Goal: Book appointment/travel/reservation

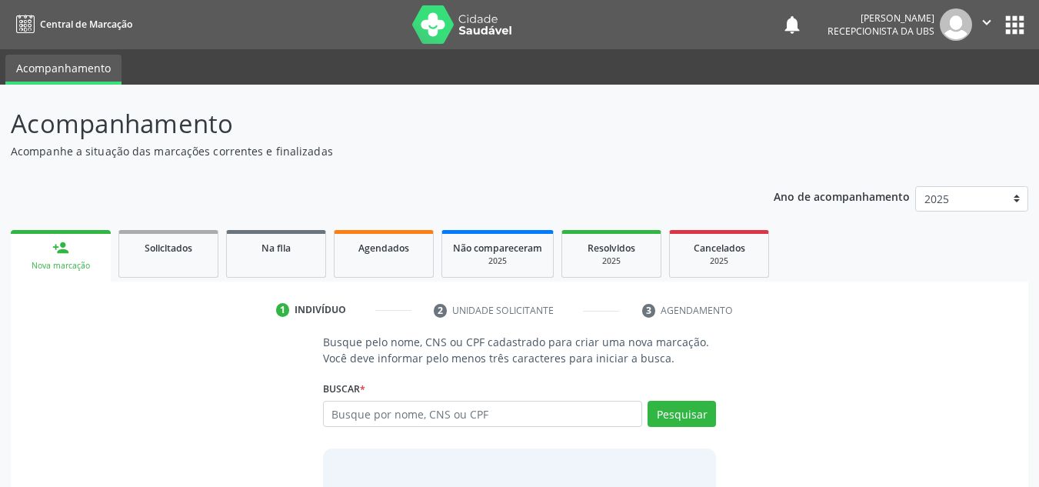
click at [326, 408] on input "text" at bounding box center [483, 414] width 320 height 26
type input "898002733053037"
click at [684, 418] on button "Pesquisar" at bounding box center [681, 414] width 68 height 26
type input "898002733053037"
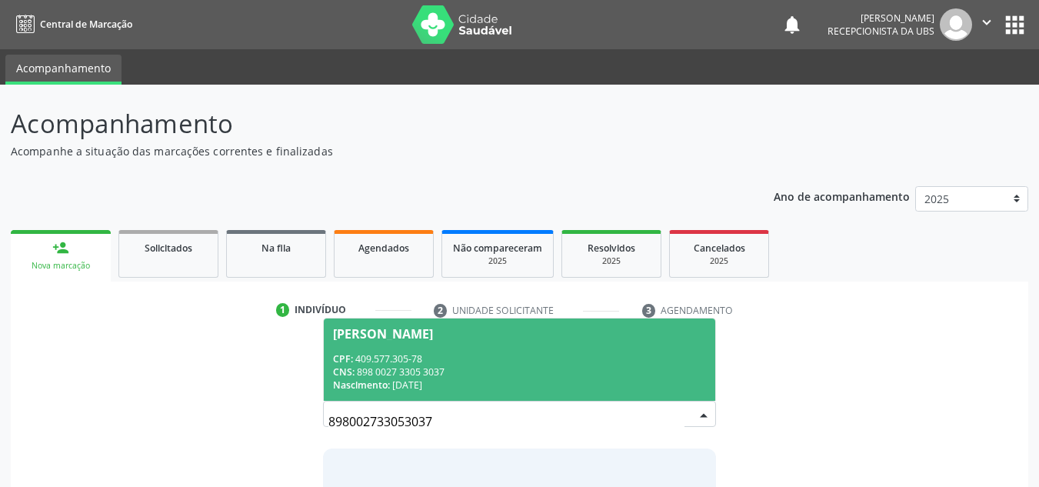
click at [431, 328] on div "[PERSON_NAME]" at bounding box center [383, 334] width 100 height 12
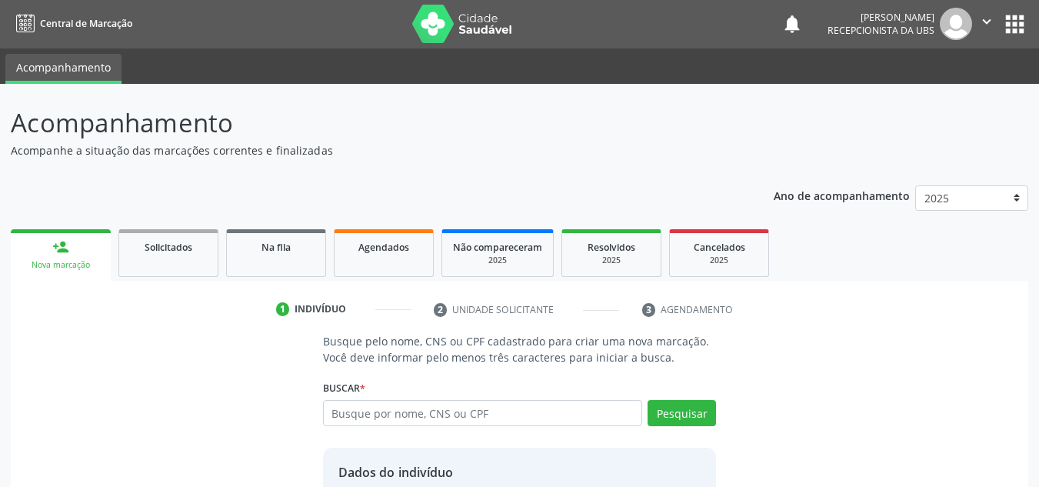
scroll to position [130, 0]
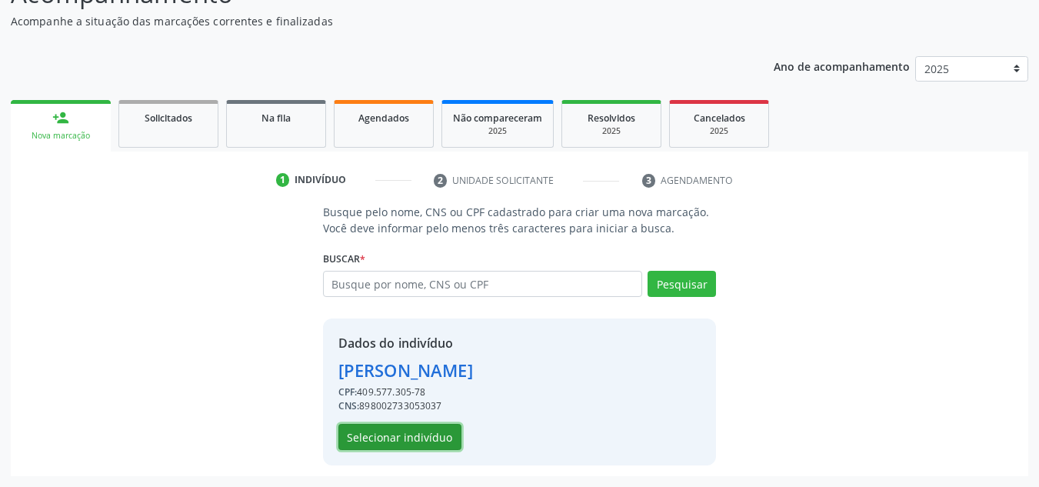
click at [378, 434] on button "Selecionar indivíduo" at bounding box center [399, 437] width 123 height 26
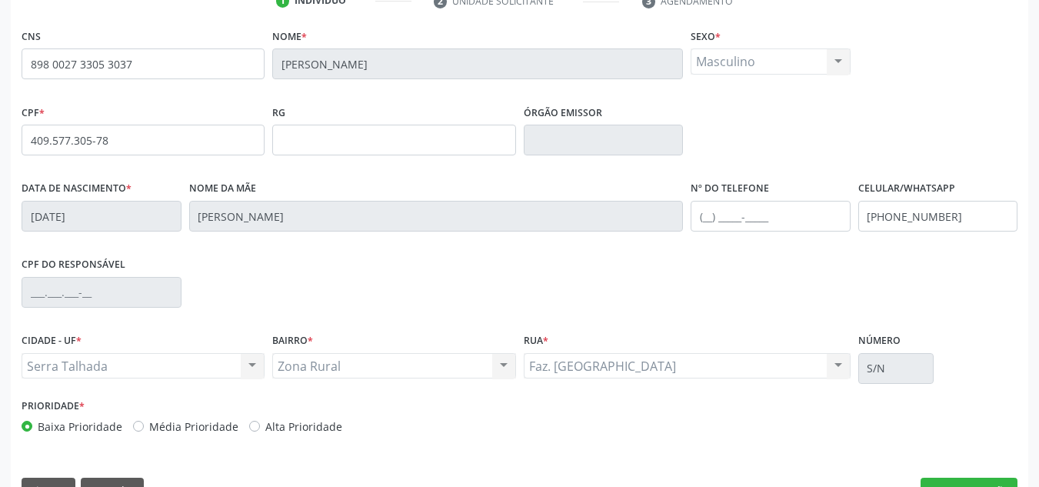
scroll to position [347, 0]
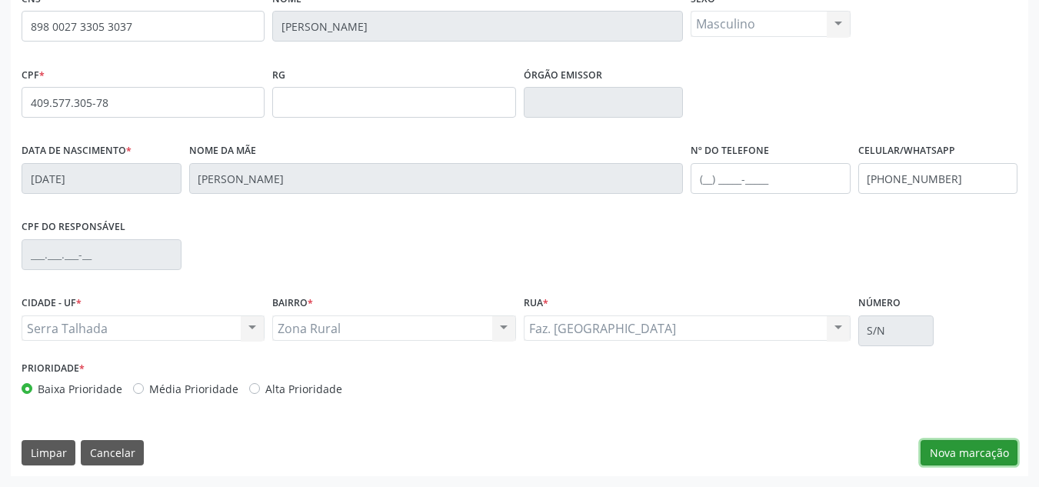
click at [938, 456] on button "Nova marcação" at bounding box center [968, 453] width 97 height 26
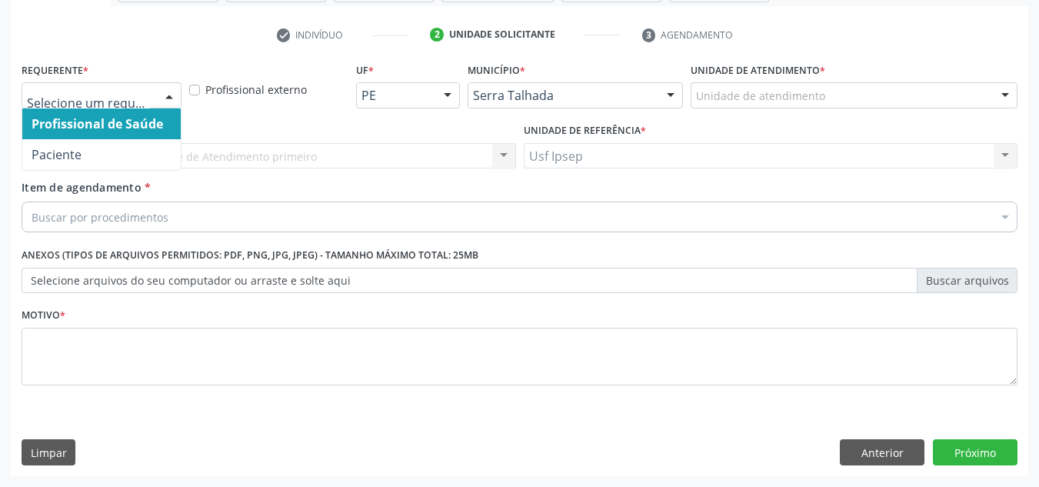
click at [173, 95] on div at bounding box center [169, 96] width 23 height 26
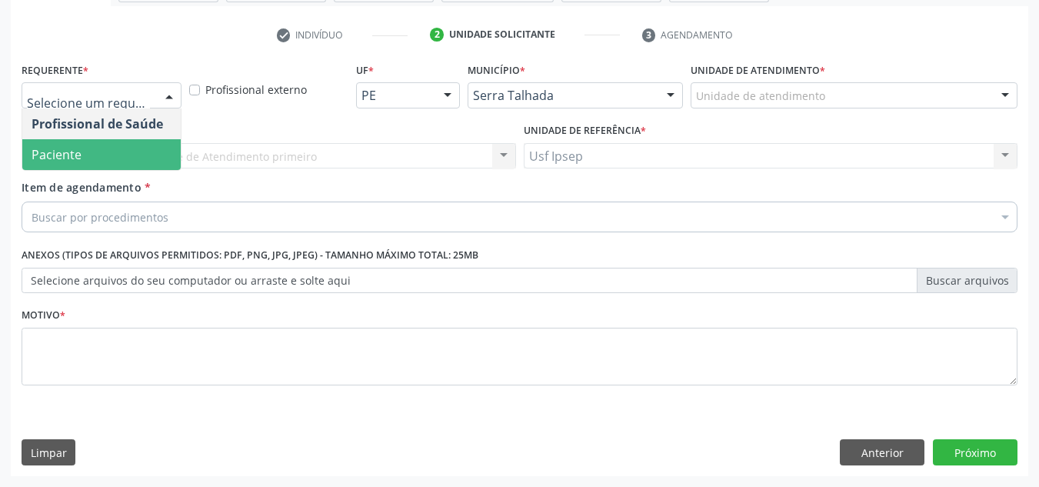
click at [68, 161] on span "Paciente" at bounding box center [57, 154] width 50 height 17
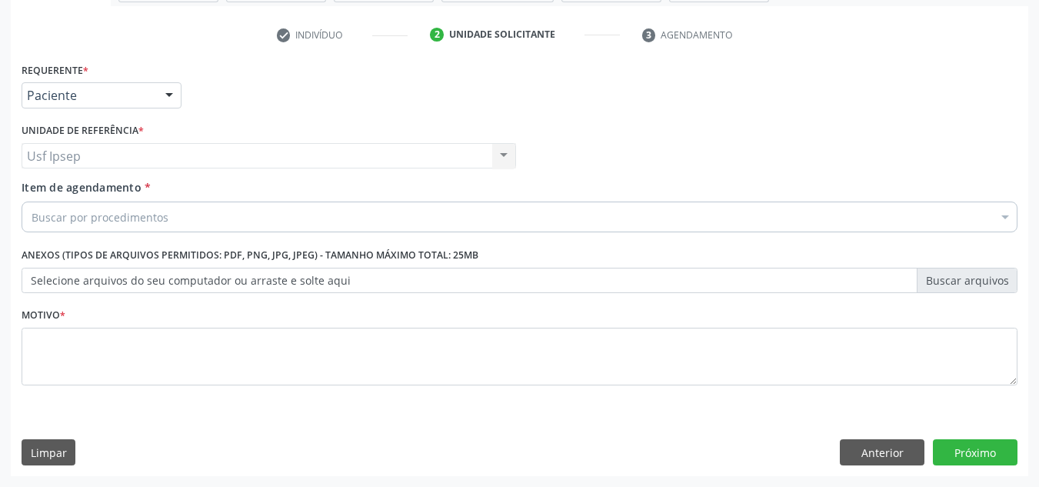
click at [35, 208] on div "Buscar por procedimentos" at bounding box center [520, 216] width 996 height 31
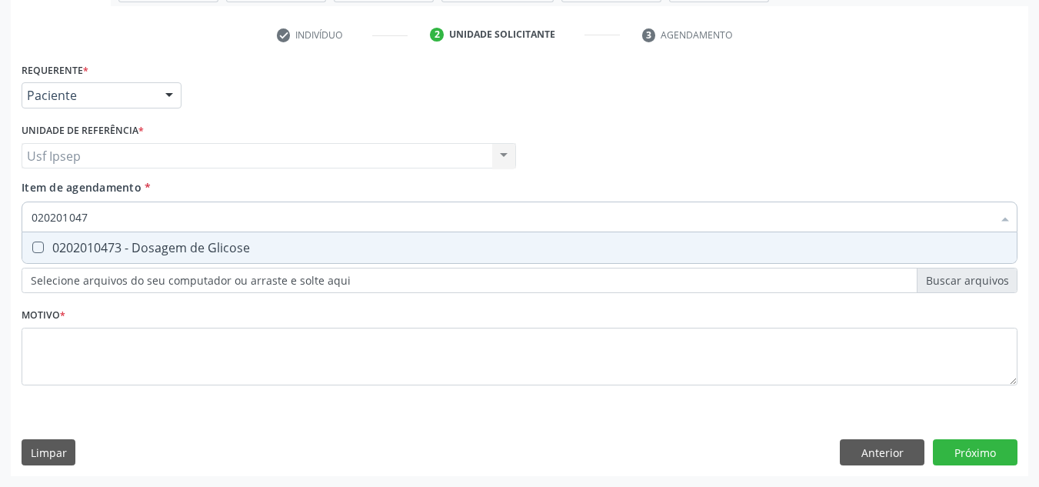
type input "0202010473"
click at [39, 245] on Glicose at bounding box center [38, 247] width 12 height 12
click at [32, 245] on Glicose "checkbox" at bounding box center [27, 247] width 10 height 10
checkbox Glicose "true"
click at [99, 215] on input "0202010473" at bounding box center [512, 216] width 960 height 31
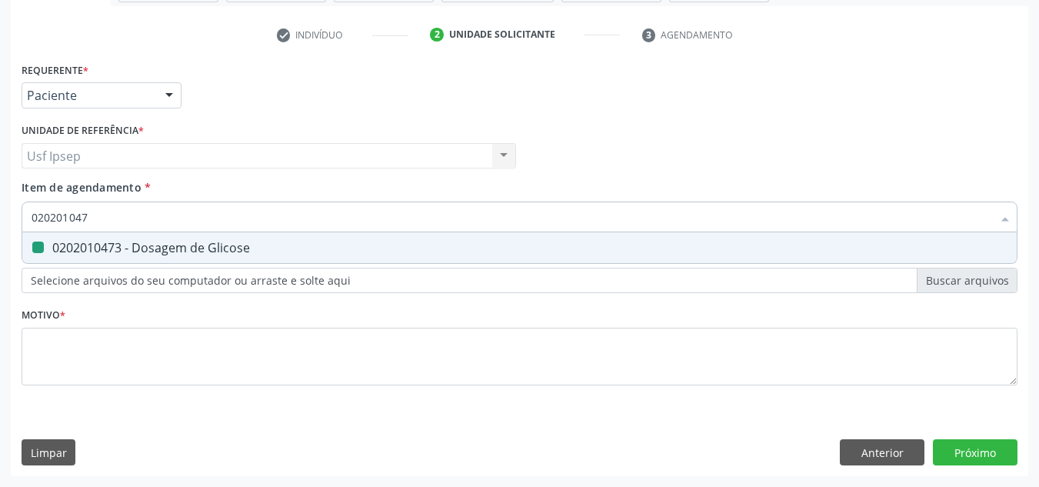
type input "02020104"
checkbox Glicose "false"
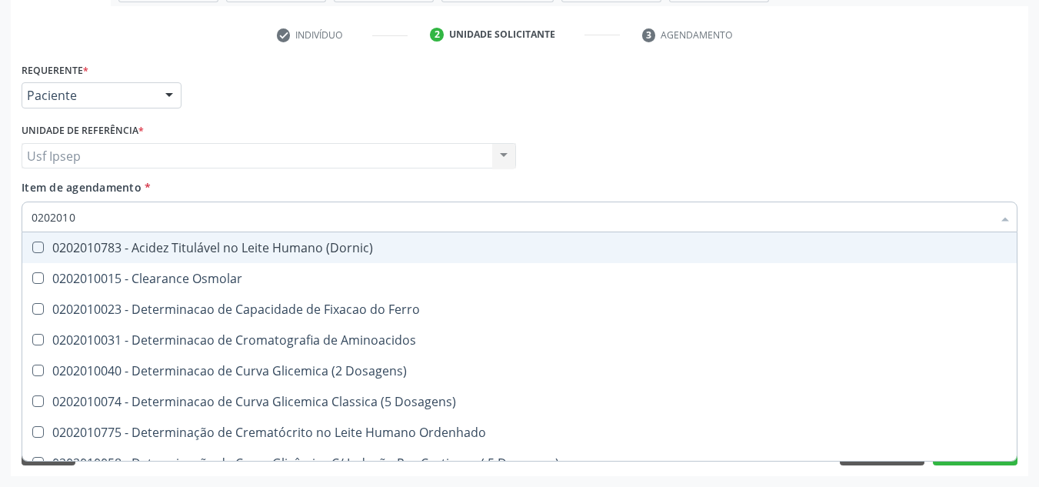
type input "020201"
checkbox Glicose "false"
checkbox Nt-Probnp\) "true"
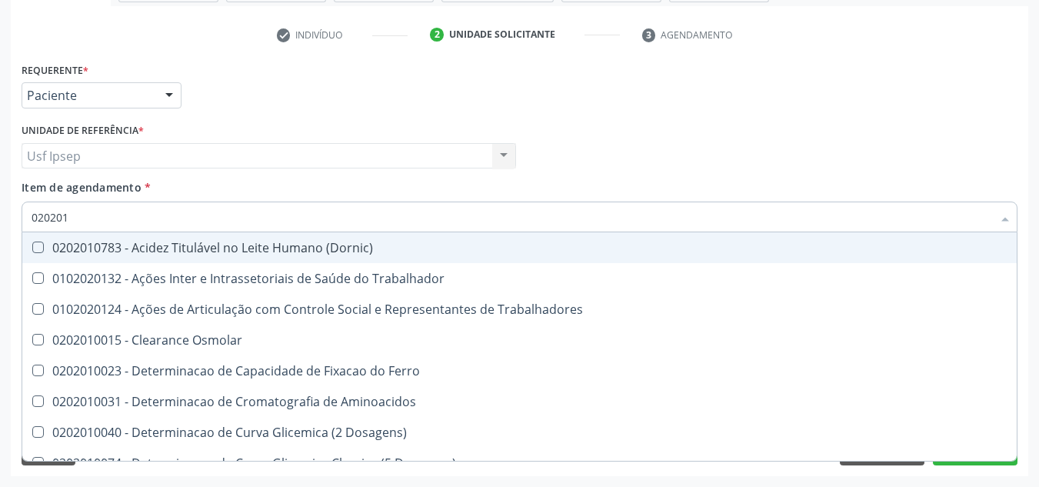
type input "02020"
checkbox Glicose "false"
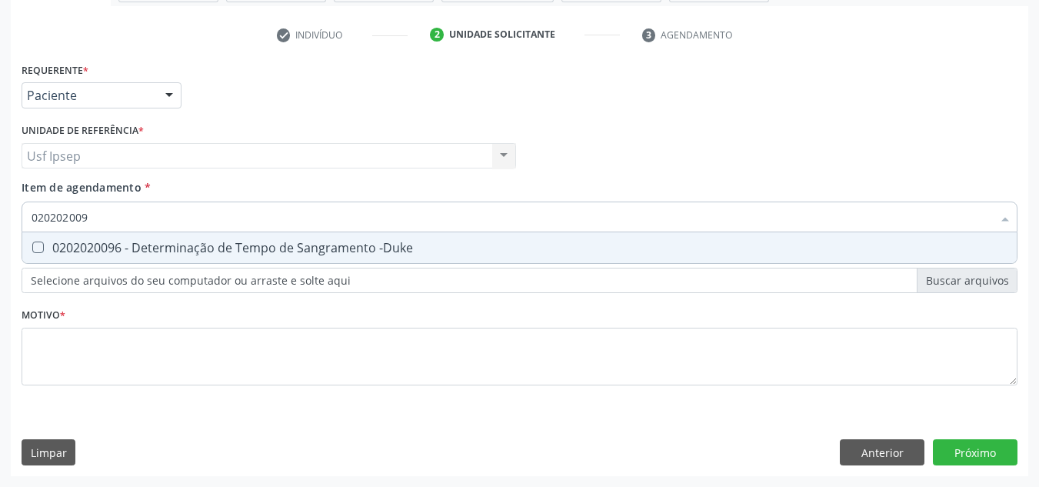
type input "0202020096"
click at [35, 246] on -Duke at bounding box center [38, 247] width 12 height 12
click at [32, 246] on -Duke "checkbox" at bounding box center [27, 247] width 10 height 10
checkbox -Duke "true"
click at [94, 217] on input "0202020096" at bounding box center [512, 216] width 960 height 31
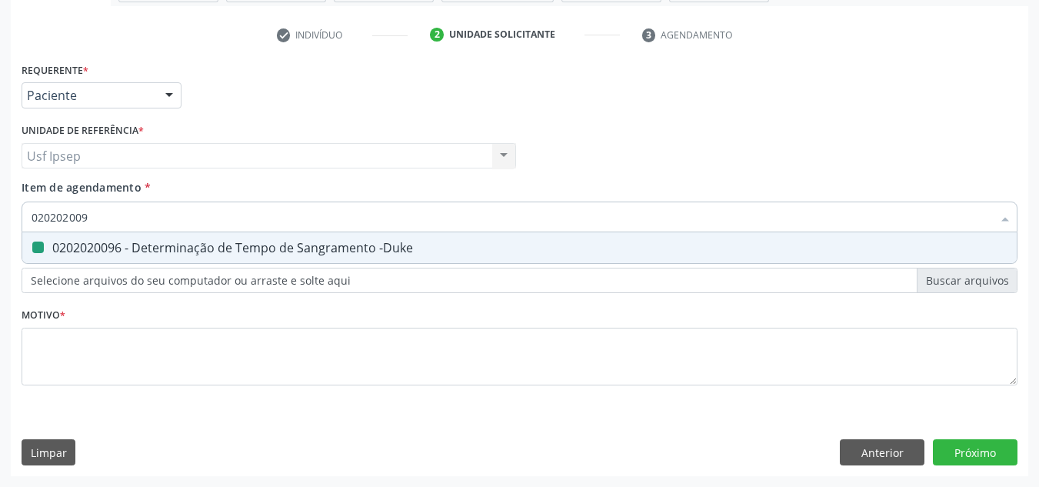
type input "02020200"
checkbox -Duke "false"
type input "0202020070"
click at [35, 246] on Coagulação at bounding box center [38, 247] width 12 height 12
click at [32, 246] on Coagulação "checkbox" at bounding box center [27, 247] width 10 height 10
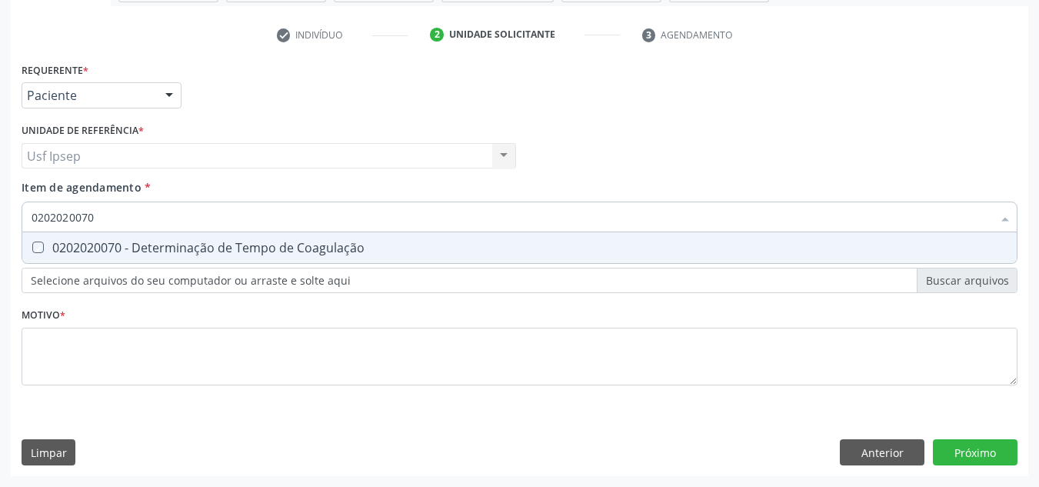
checkbox Coagulação "true"
click at [100, 218] on input "0202020070" at bounding box center [512, 216] width 960 height 31
type input "02020200"
checkbox Coagulação "false"
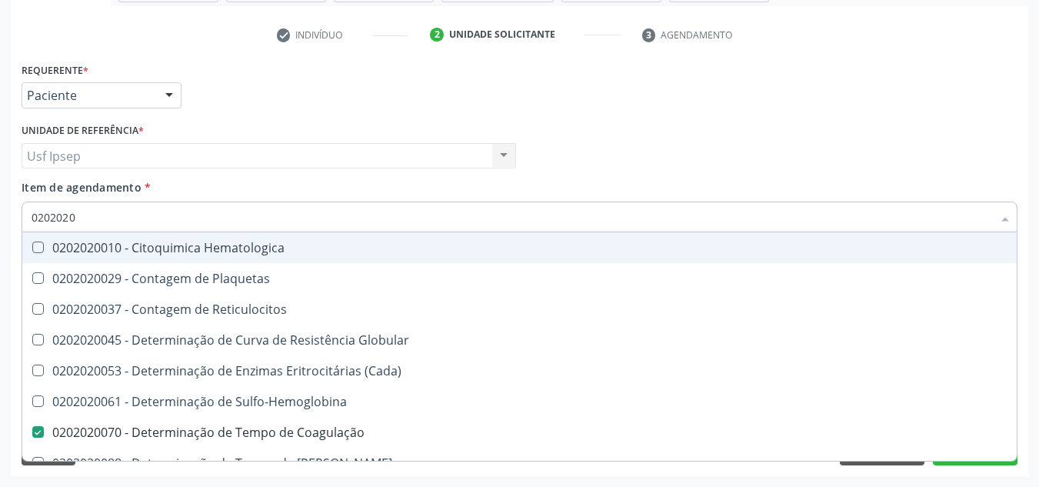
click at [77, 218] on input "0202020" at bounding box center [512, 216] width 960 height 31
type input "02020"
checkbox Coagulação "false"
checkbox -Duke "false"
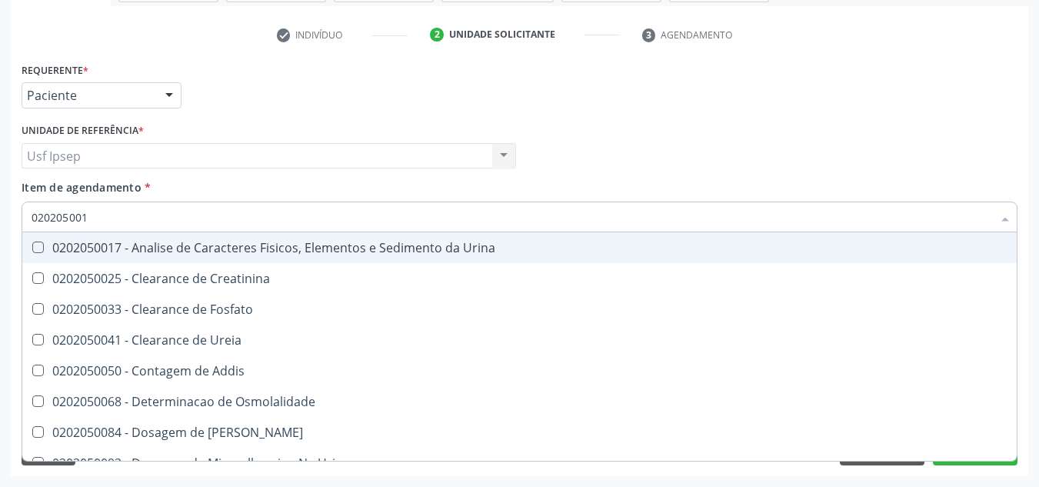
type input "0202050017"
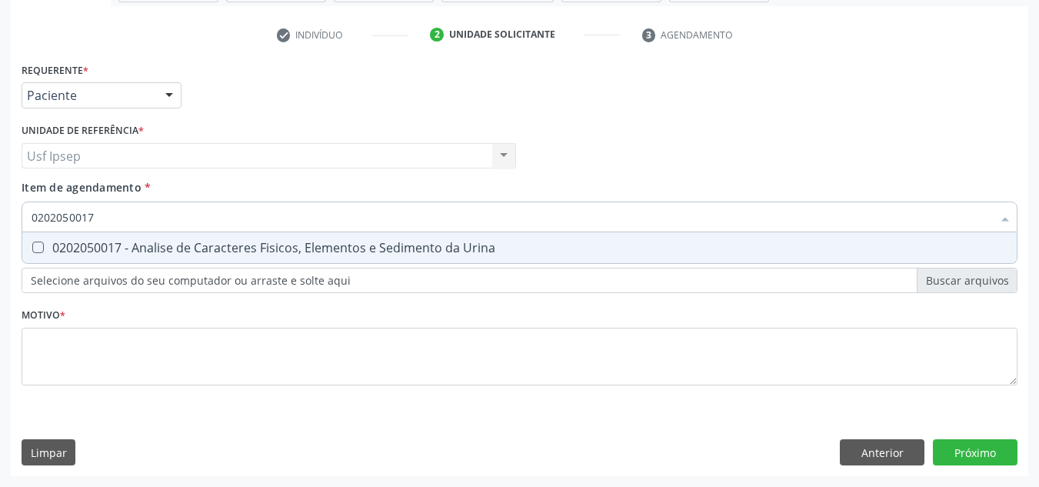
click at [44, 249] on div "0202050017 - Analise de Caracteres Fisicos, Elementos e Sedimento da Urina" at bounding box center [520, 247] width 976 height 12
checkbox Urina "true"
click at [100, 219] on input "0202050017" at bounding box center [512, 216] width 960 height 31
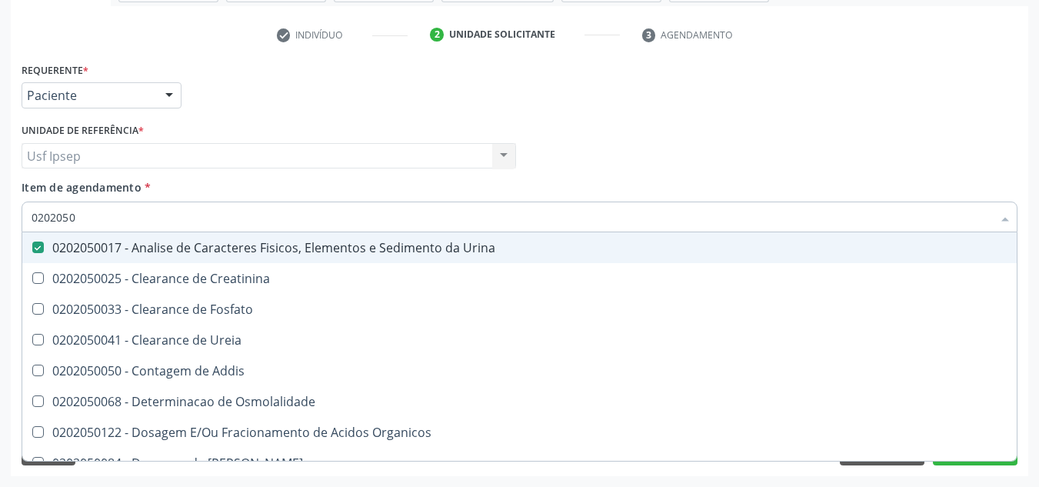
type input "020205"
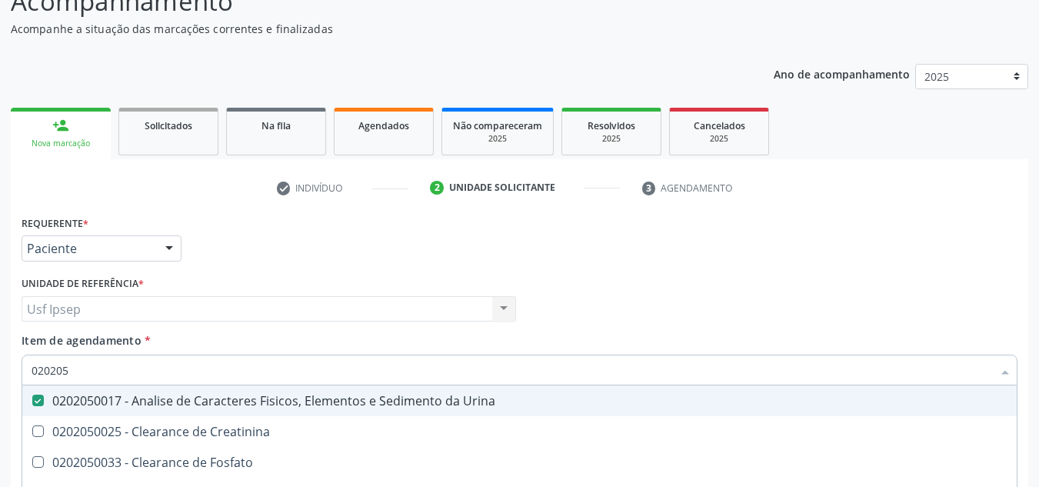
scroll to position [121, 0]
click at [724, 256] on div "Requerente * Paciente Profissional de Saúde Paciente Nenhum resultado encontrad…" at bounding box center [519, 242] width 1003 height 60
checkbox Creatinina "true"
checkbox Fosfato "true"
checkbox Ureia "true"
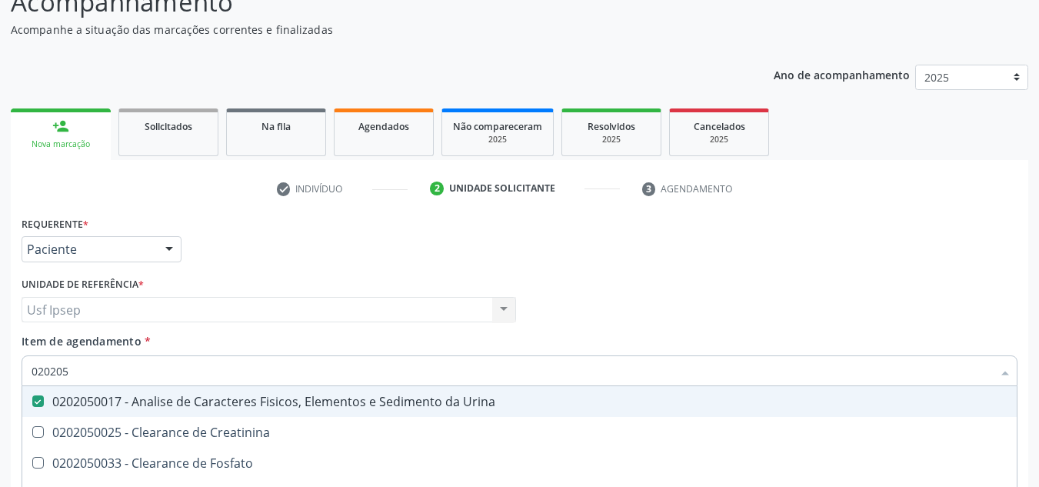
checkbox Addis "true"
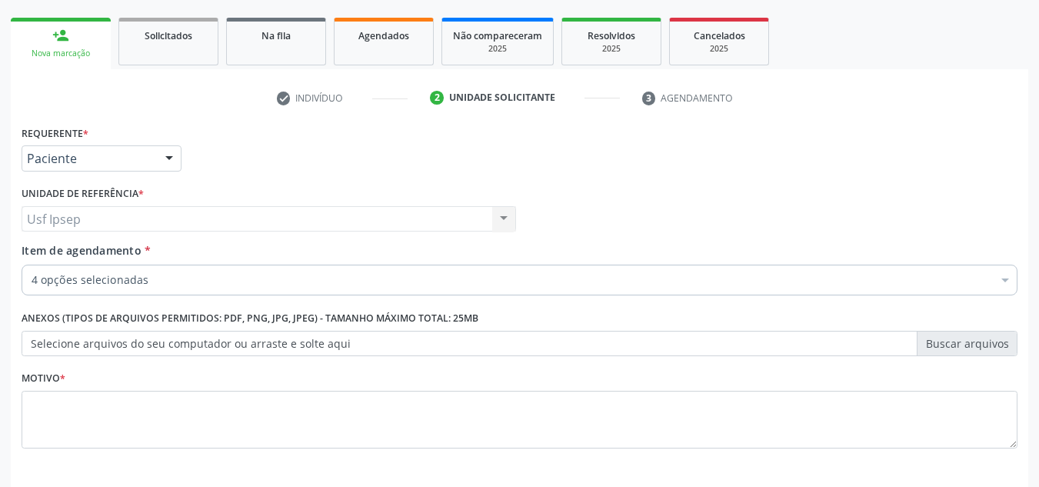
scroll to position [45, 0]
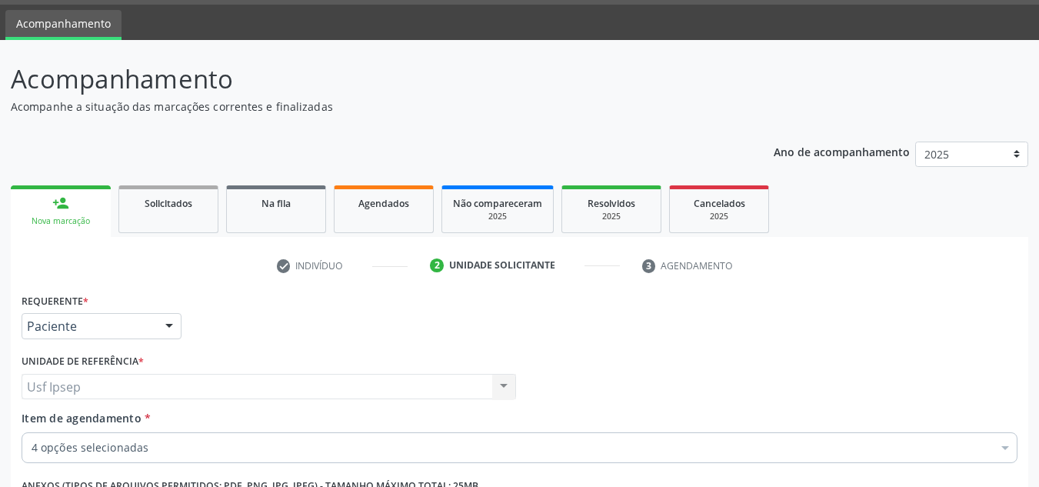
click at [38, 361] on label "Unidade de referência *" at bounding box center [83, 362] width 122 height 24
click at [32, 425] on span "Item de agendamento" at bounding box center [82, 418] width 120 height 15
click at [32, 432] on input "Item de agendamento *" at bounding box center [32, 447] width 0 height 31
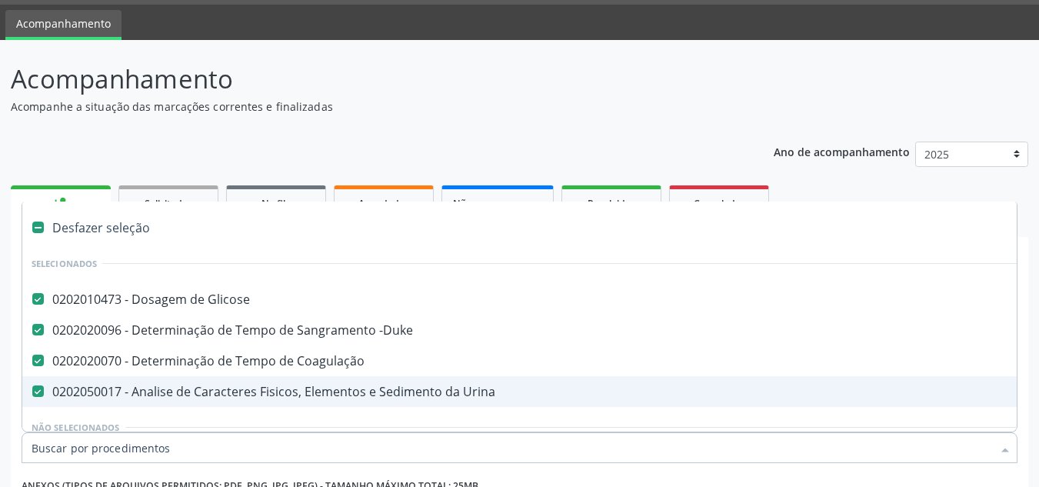
click at [32, 449] on input "Item de agendamento *" at bounding box center [512, 447] width 960 height 31
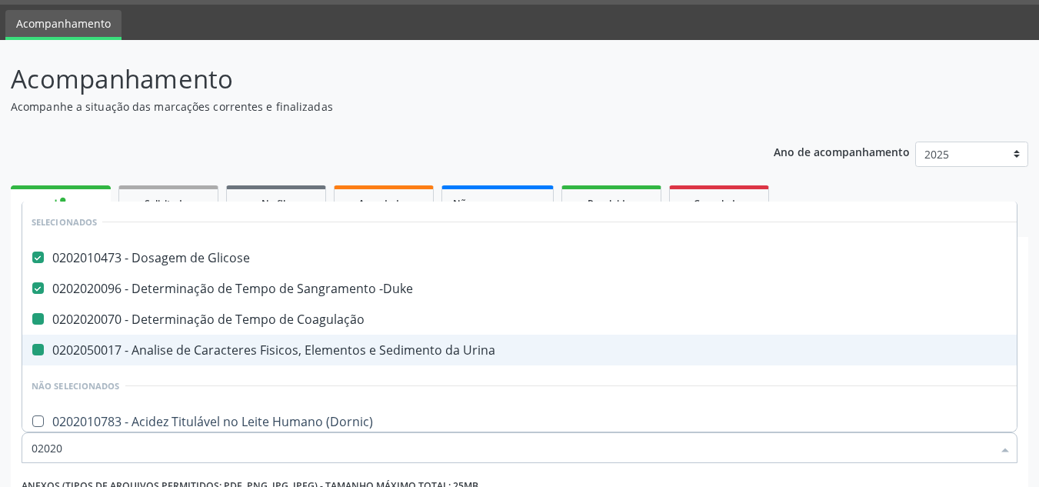
type input "020201"
checkbox Coagulação "false"
checkbox Urina "false"
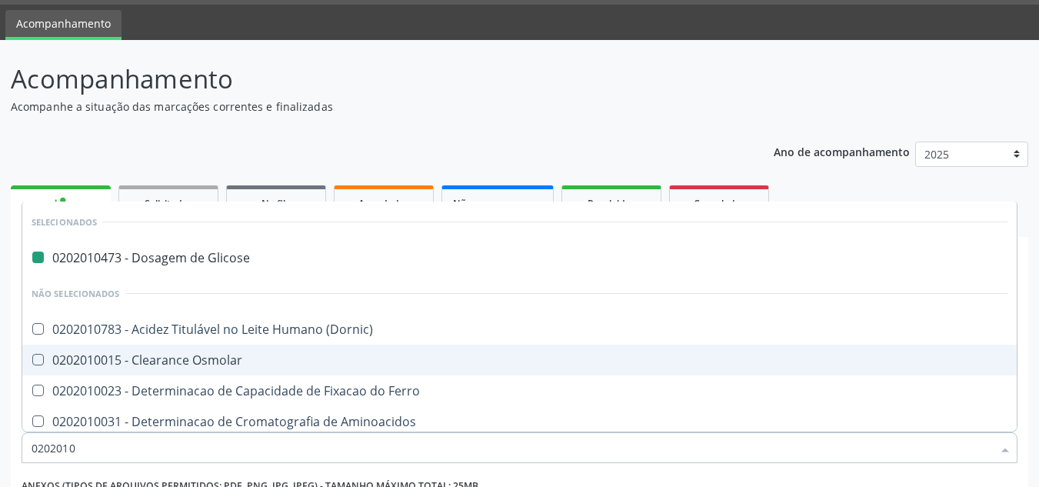
type input "02020105"
checkbox Glicose "false"
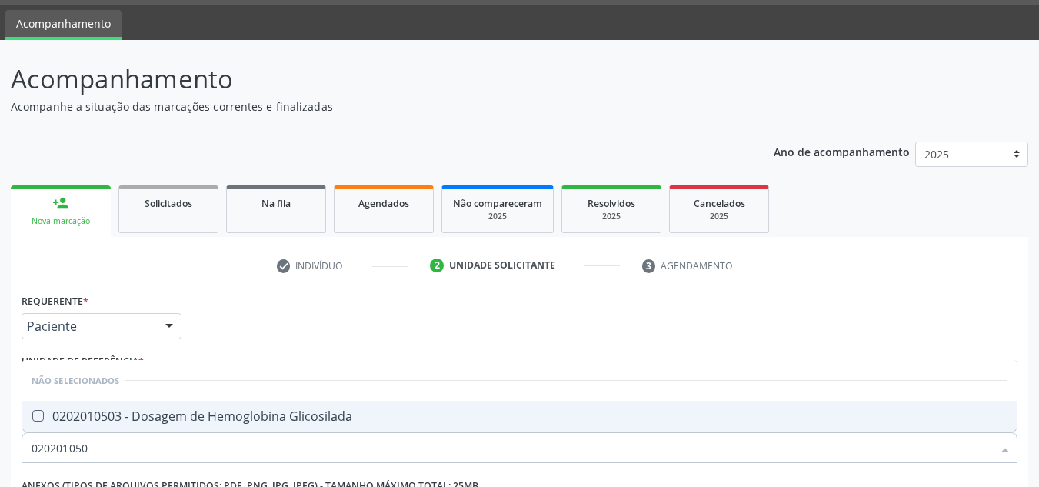
type input "0202010503"
click at [34, 419] on Glicosilada at bounding box center [38, 416] width 12 height 12
click at [32, 419] on Glicosilada "checkbox" at bounding box center [27, 416] width 10 height 10
checkbox Glicosilada "true"
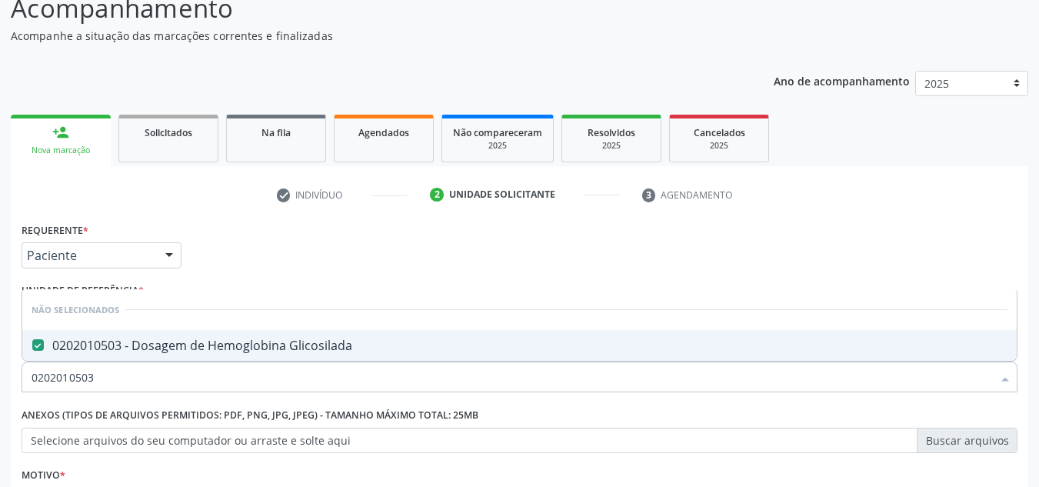
scroll to position [121, 0]
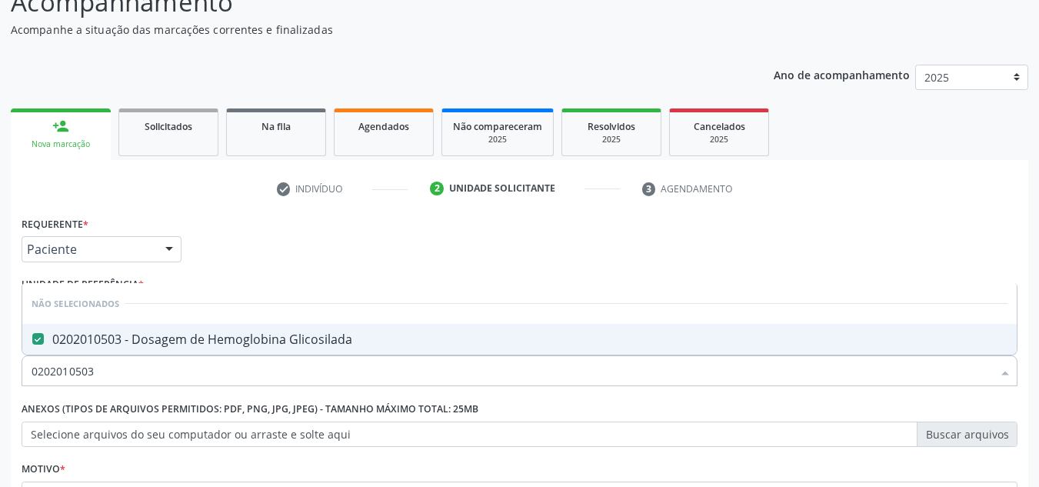
click at [93, 368] on input "0202010503" at bounding box center [512, 370] width 960 height 31
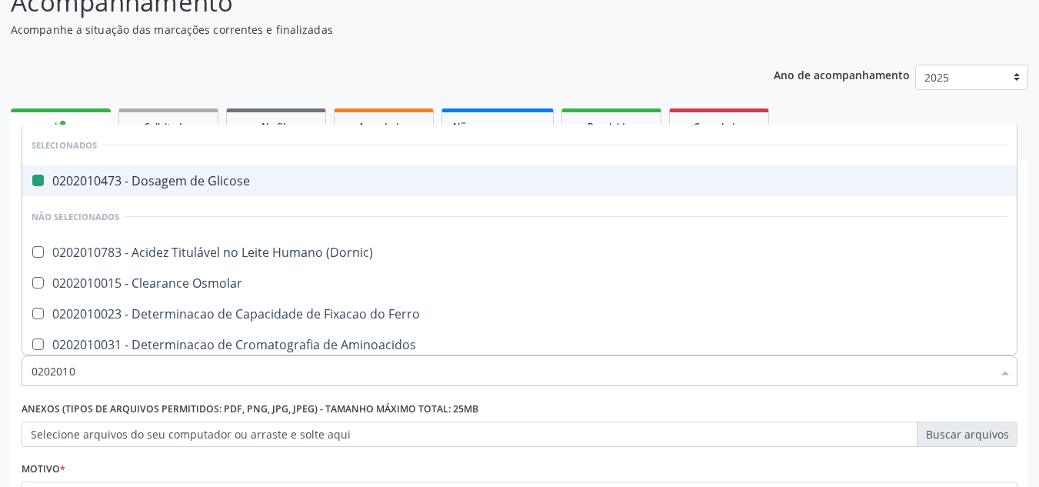
type input "02020106"
checkbox Glicose "false"
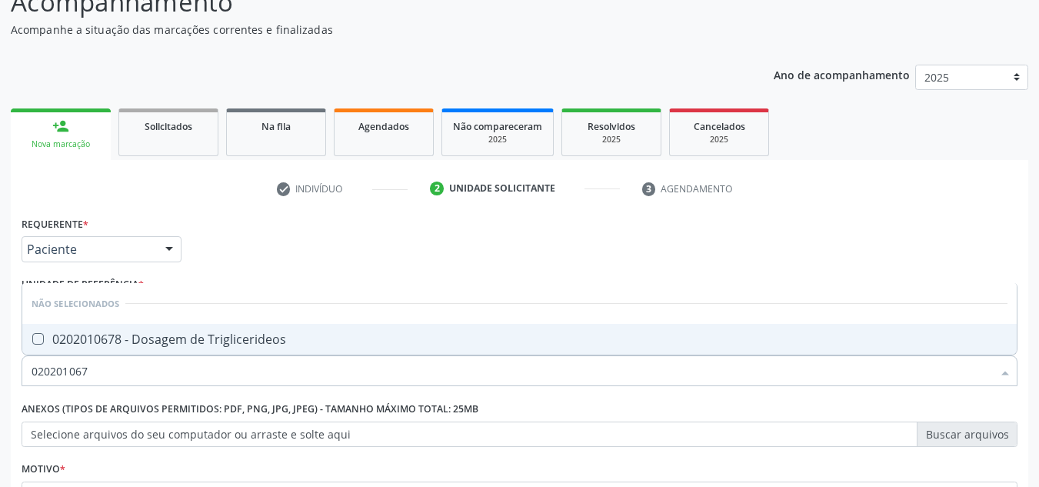
type input "0202010678"
click at [33, 338] on Triglicerideos at bounding box center [38, 339] width 12 height 12
click at [32, 338] on Triglicerideos "checkbox" at bounding box center [27, 339] width 10 height 10
checkbox Triglicerideos "true"
click at [92, 371] on input "0202010678" at bounding box center [512, 370] width 960 height 31
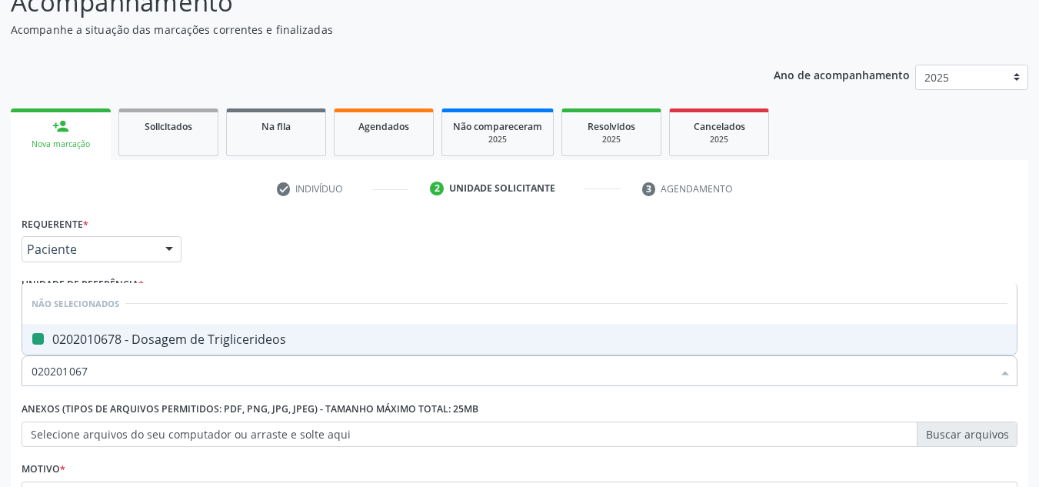
type input "02020106"
checkbox Triglicerideos "false"
type input "0202010"
checkbox Triglicerideos "true"
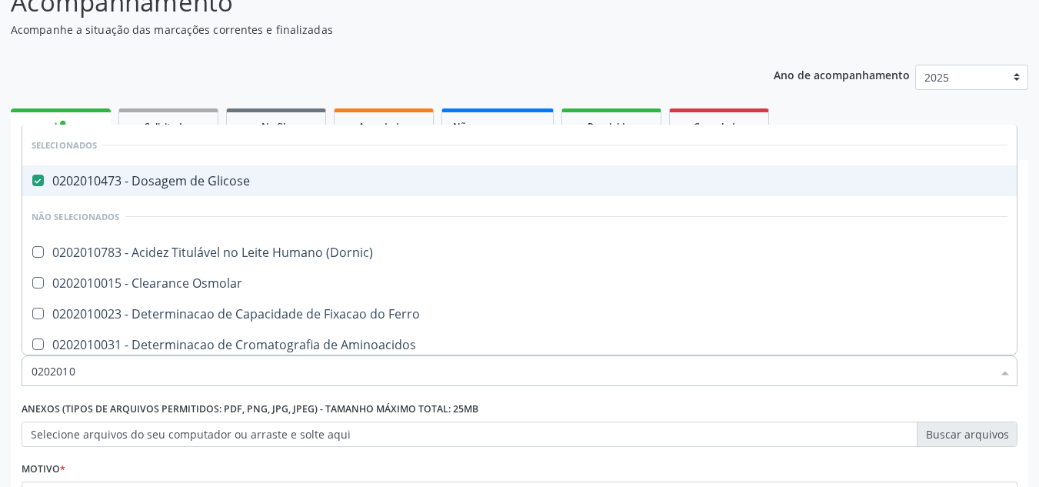
type input "020201"
checkbox Glicosilada "false"
checkbox Potassio "true"
checkbox Triglicerideos "false"
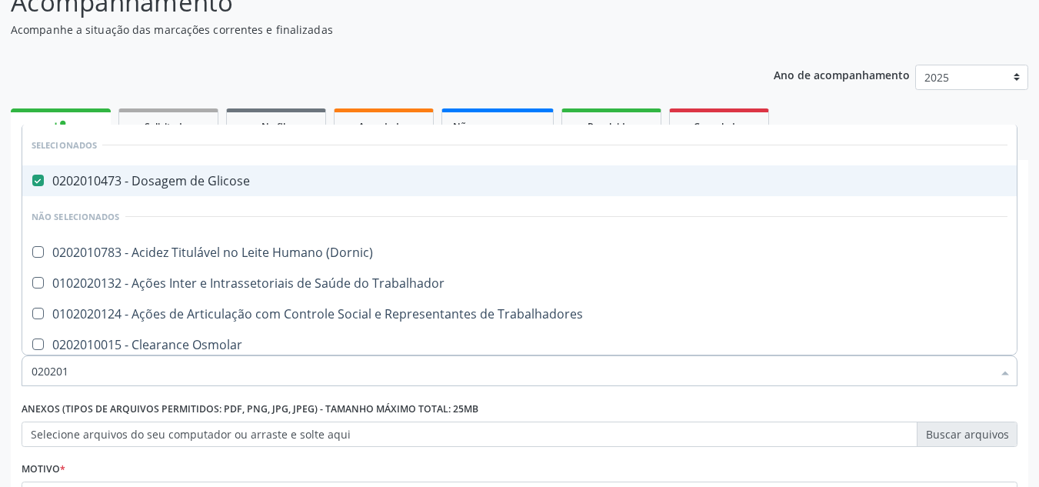
type input "02020"
checkbox \(Dornic\) "true"
checkbox Trabalhador "true"
checkbox Glicosilada "false"
checkbox Triglicerideos "false"
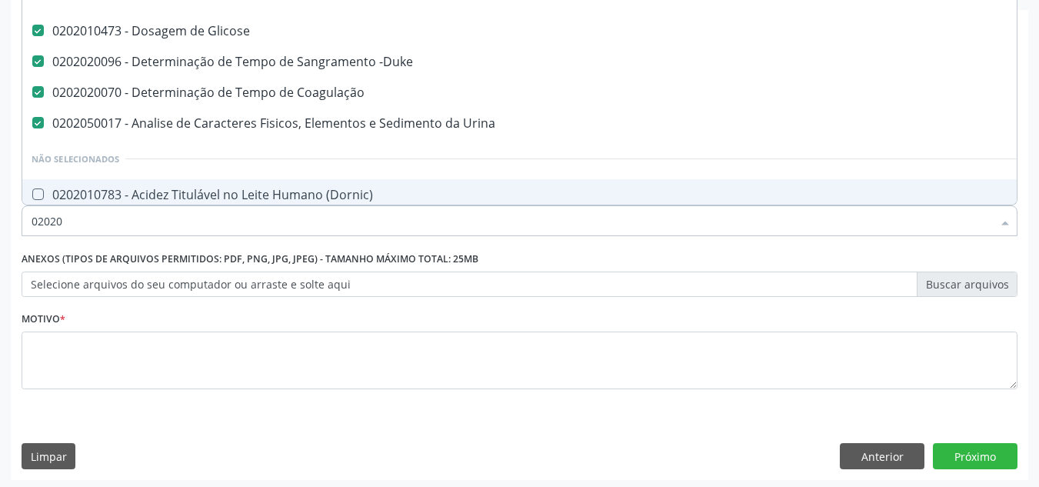
scroll to position [275, 0]
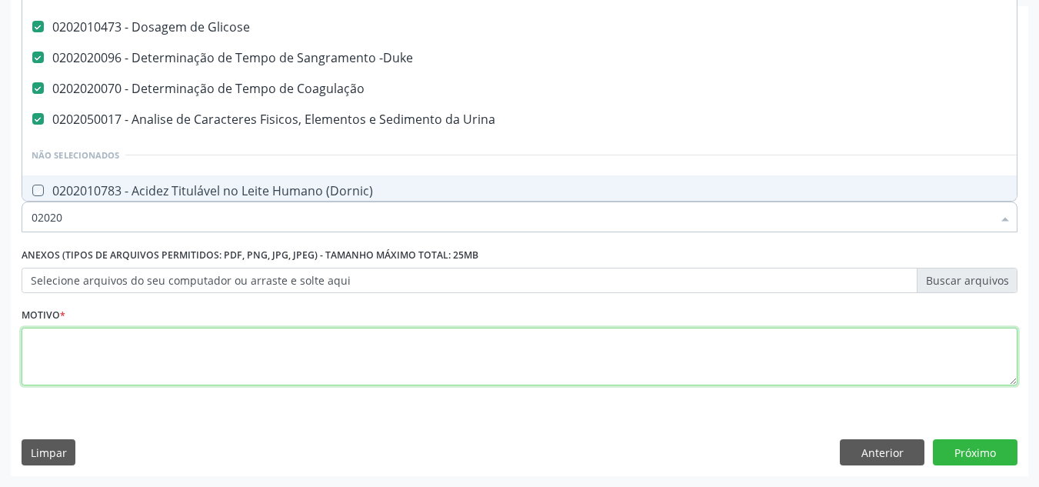
click at [42, 355] on textarea at bounding box center [520, 357] width 996 height 58
checkbox \(Dornic\) "true"
checkbox Glicosilada "false"
checkbox Triglicerideos "false"
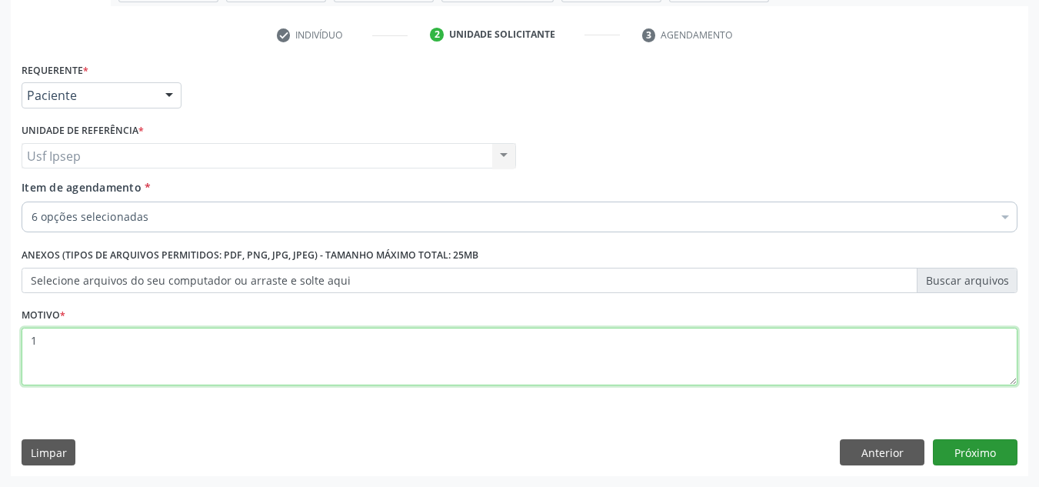
type textarea "1"
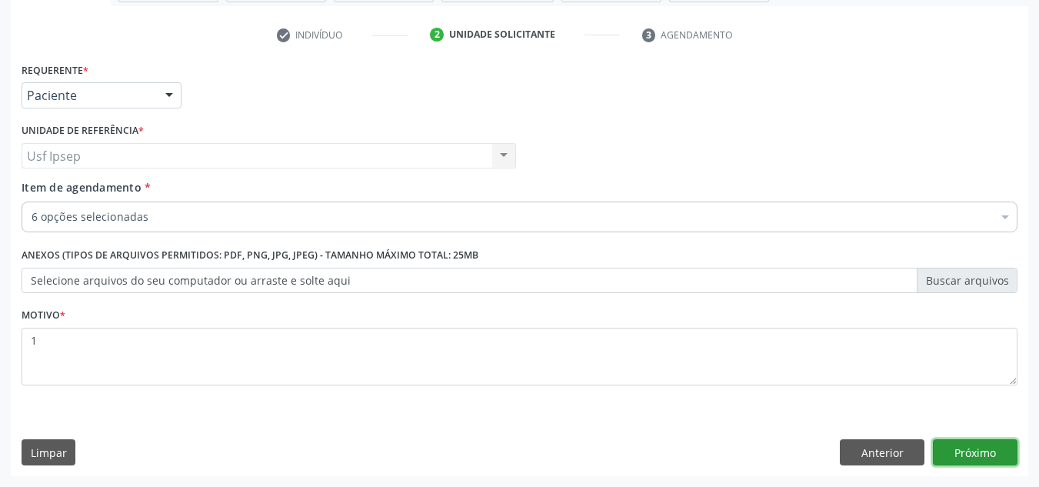
click at [963, 454] on button "Próximo" at bounding box center [975, 452] width 85 height 26
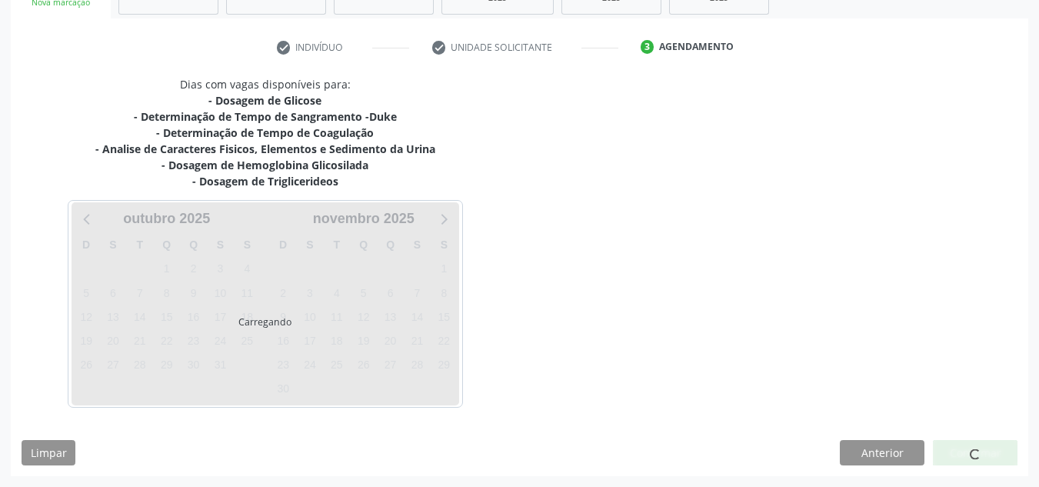
scroll to position [263, 0]
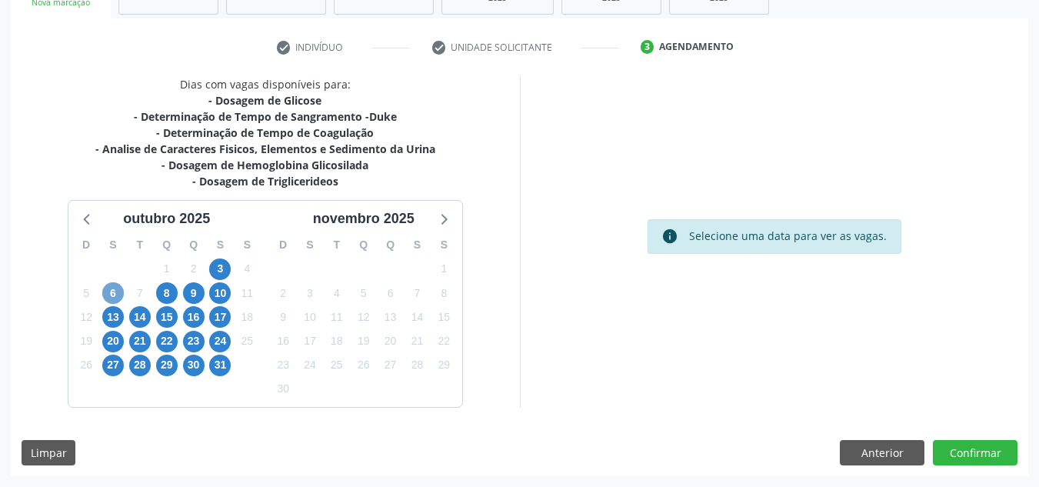
click at [113, 294] on span "6" at bounding box center [113, 293] width 22 height 22
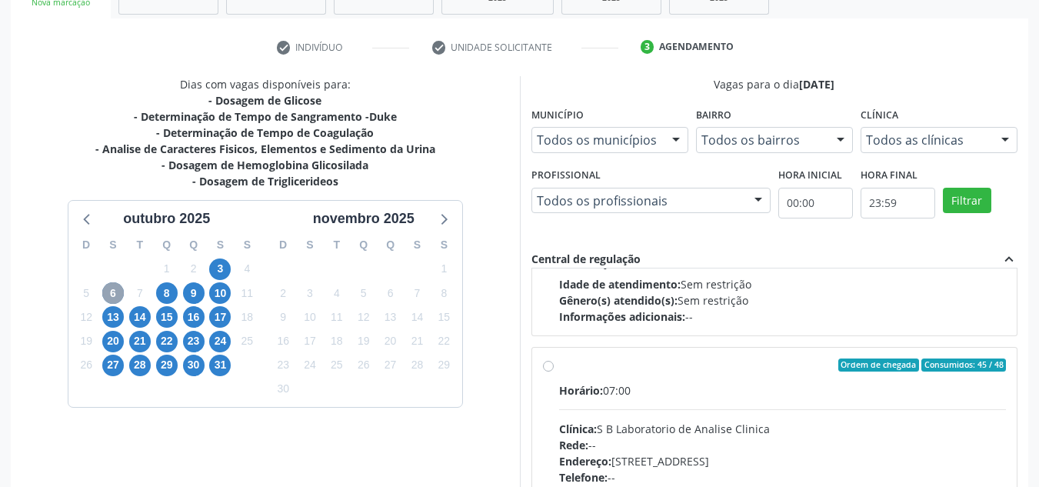
scroll to position [231, 0]
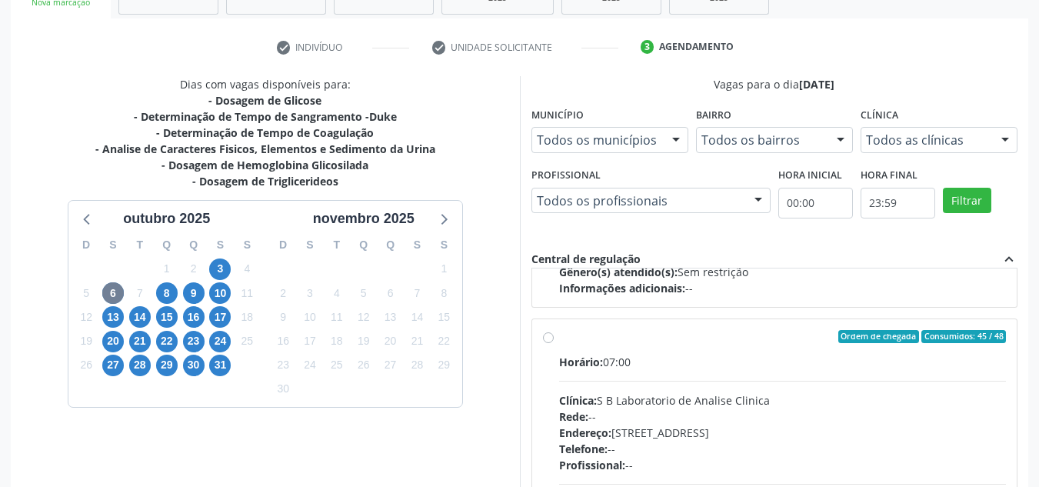
click at [559, 338] on label "Ordem de chegada Consumidos: 45 / 48 Horário: 07:00 Clínica: S B Laboratorio de…" at bounding box center [783, 448] width 448 height 236
click at [546, 338] on input "Ordem de chegada Consumidos: 45 / 48 Horário: 07:00 Clínica: S B Laboratorio de…" at bounding box center [548, 337] width 11 height 14
radio input "true"
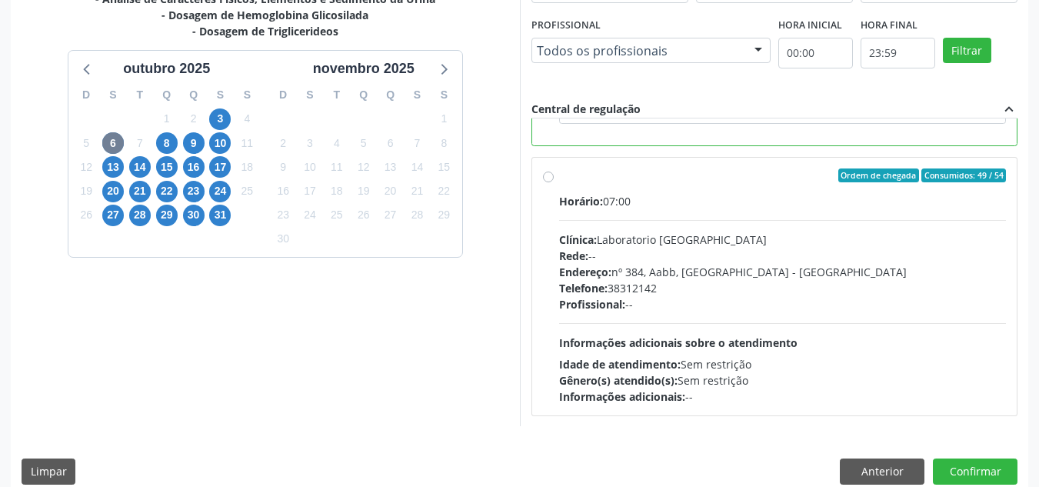
scroll to position [417, 0]
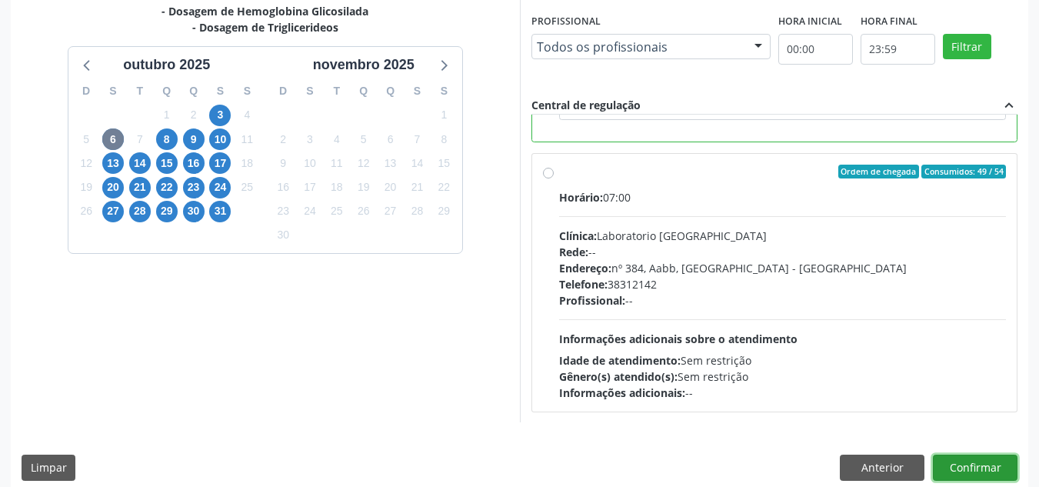
click at [982, 462] on button "Confirmar" at bounding box center [975, 467] width 85 height 26
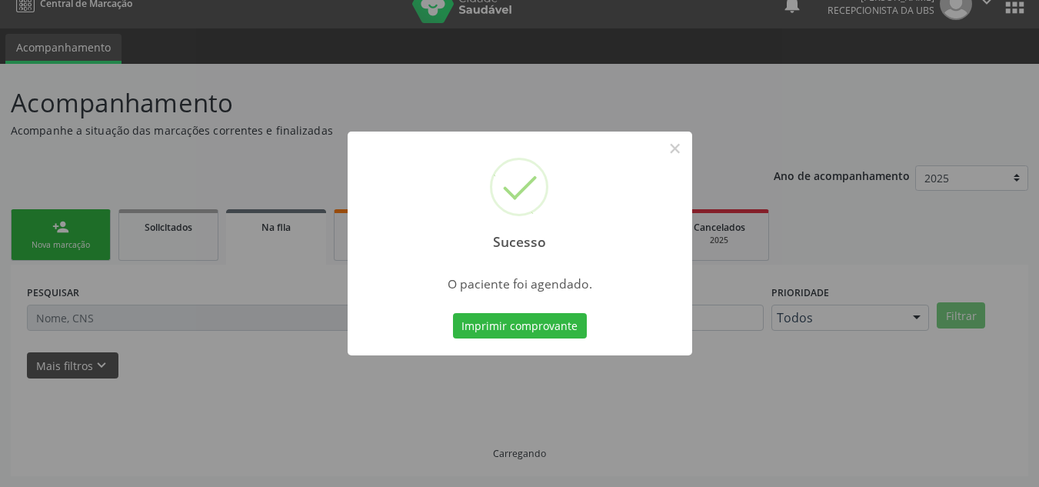
scroll to position [21, 0]
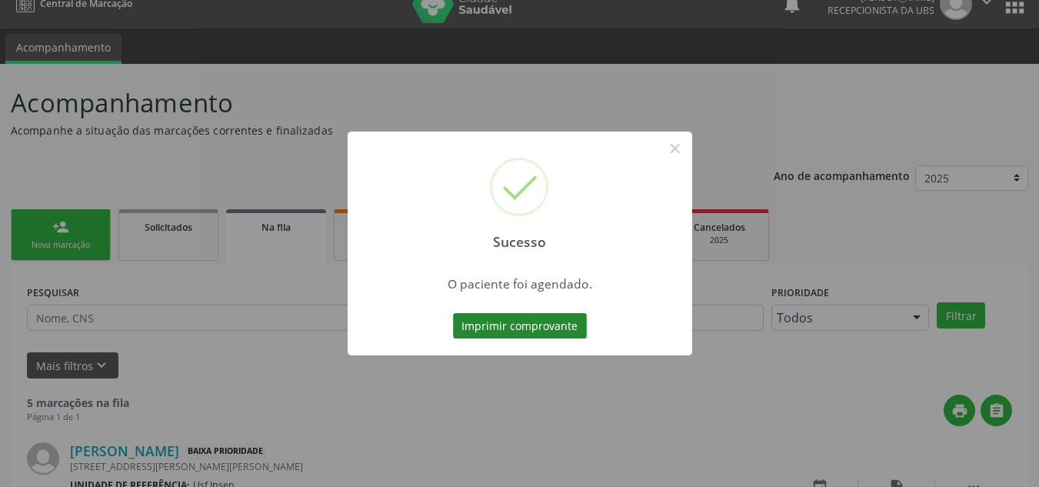
click at [483, 324] on button "Imprimir comprovante" at bounding box center [520, 326] width 134 height 26
